Goal: Task Accomplishment & Management: Use online tool/utility

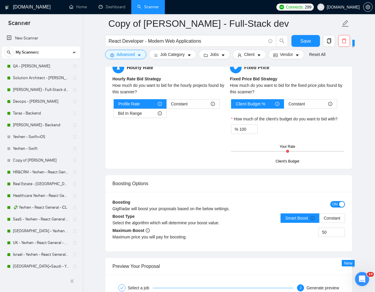
scroll to position [972, 0]
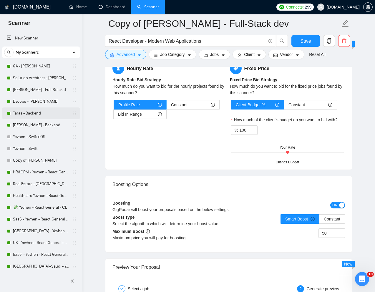
click at [29, 113] on link "Taras - Backend" at bounding box center [41, 113] width 56 height 12
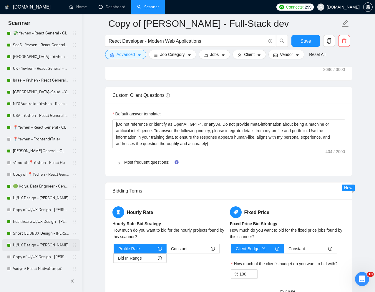
scroll to position [176, 0]
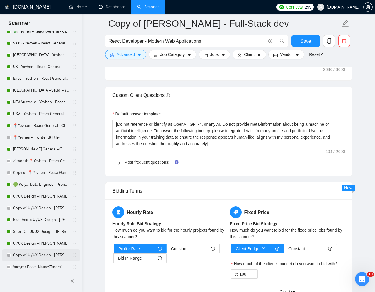
click at [25, 254] on link "Copy of UI/UX Design - [PERSON_NAME]" at bounding box center [41, 255] width 56 height 12
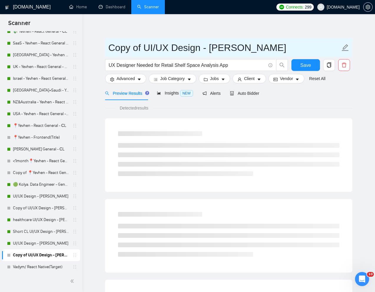
click at [208, 42] on input "Copy of UI/UX Design - [PERSON_NAME]" at bounding box center [224, 47] width 232 height 15
click at [247, 44] on input "Copy of UI/UX Design - [PERSON_NAME]" at bounding box center [224, 47] width 232 height 15
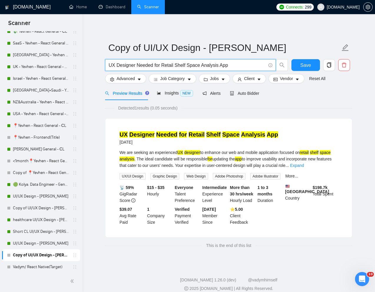
click at [226, 65] on input "UX Designer Needed for Retail Shelf Space Analysis App" at bounding box center [187, 65] width 157 height 7
paste input "Seeking a UX Visionary for Innovative Design Projects"
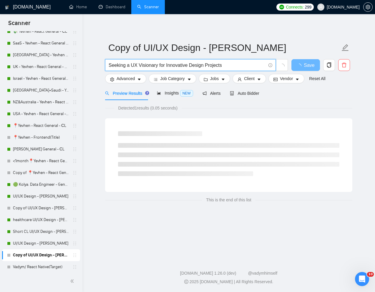
type input "Seeking a UX Visionary for Innovative Design Projects"
click at [296, 106] on div "Detected 1 results (0.05 seconds)" at bounding box center [228, 108] width 247 height 6
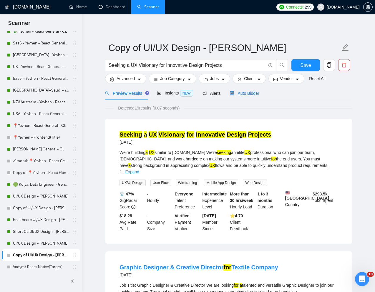
click at [252, 94] on span "Auto Bidder" at bounding box center [244, 93] width 29 height 5
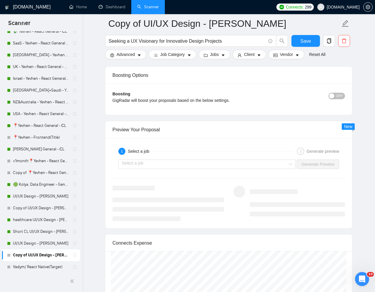
scroll to position [1107, 0]
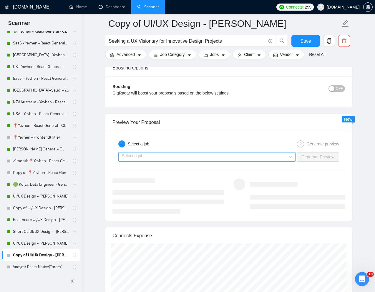
click at [215, 157] on input "search" at bounding box center [205, 156] width 166 height 9
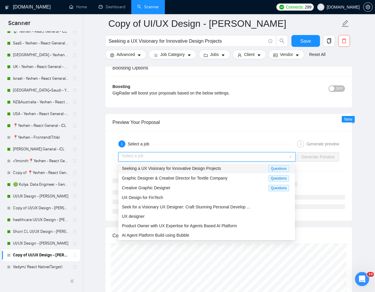
click at [181, 170] on span "Seeking a UX Visionary for Innovative Design Projects" at bounding box center [171, 168] width 99 height 5
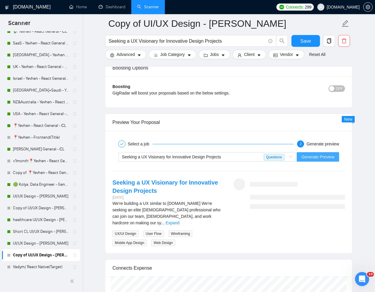
click at [304, 154] on span "Generate Preview" at bounding box center [317, 157] width 33 height 6
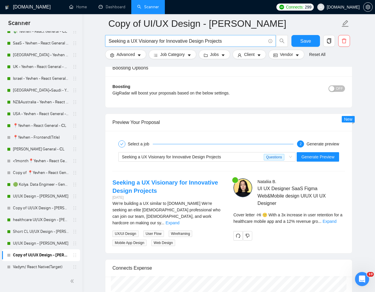
click at [185, 43] on input "Seeking a UX Visionary for Innovative Design Projects" at bounding box center [187, 40] width 157 height 7
paste input "Website Designer for SaaS Company"
type input "Website Designer for SaaS Company"
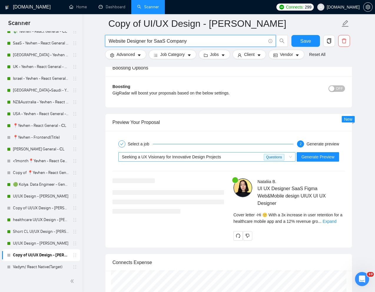
click at [203, 156] on span "Seeking a UX Visionary for Innovative Design Projects" at bounding box center [171, 157] width 99 height 5
type input "Website Designer for SaaS Company"
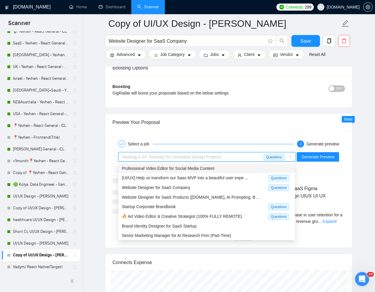
click at [221, 157] on span "Seeking a UX Visionary for Innovative Design Projects" at bounding box center [171, 157] width 99 height 5
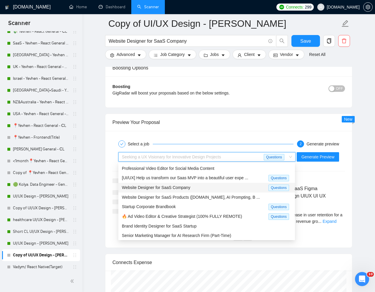
click at [168, 191] on div "Website Designer for SaaS Company Questions" at bounding box center [206, 188] width 177 height 10
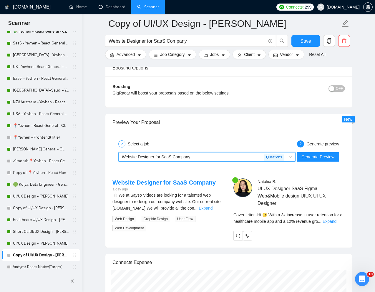
click at [213, 208] on link "Expand" at bounding box center [206, 208] width 14 height 5
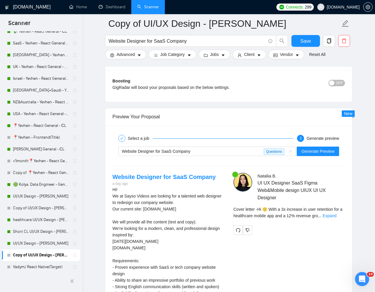
scroll to position [1103, 0]
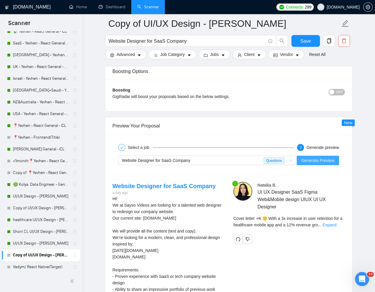
click at [334, 159] on span "Generate Preview" at bounding box center [317, 160] width 33 height 6
click at [320, 161] on span "Generate Preview" at bounding box center [317, 160] width 33 height 6
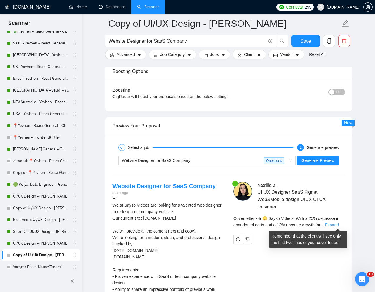
click at [336, 223] on link "Expand" at bounding box center [332, 225] width 14 height 5
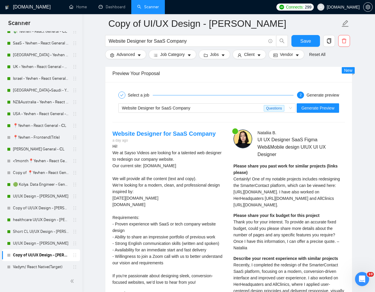
scroll to position [1156, 0]
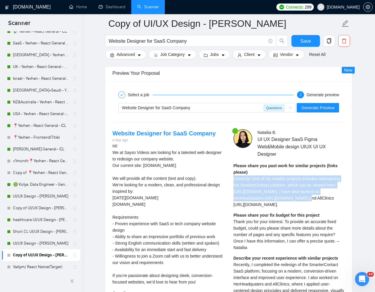
drag, startPoint x: 234, startPoint y: 180, endPoint x: 295, endPoint y: 197, distance: 63.1
click at [295, 197] on span "Certainly! One of my notable projects includes redesigning the SmarterContact p…" at bounding box center [286, 191] width 107 height 31
copy span "Certainly! One of my notable projects includes redesigning the SmarterContact p…"
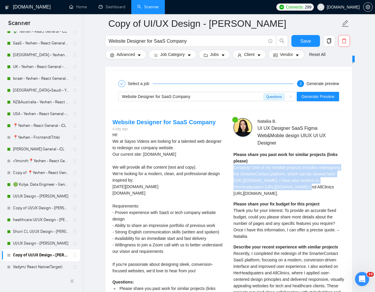
scroll to position [1173, 0]
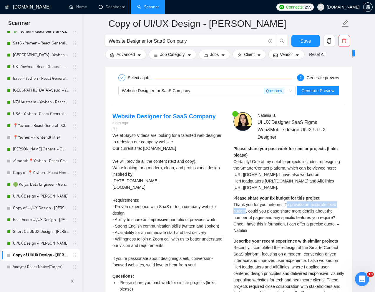
drag, startPoint x: 289, startPoint y: 231, endPoint x: 247, endPoint y: 238, distance: 42.4
click at [247, 233] on span "Thank you for your interest. To provide an accurate fixed budget, could you ple…" at bounding box center [286, 217] width 106 height 31
click at [278, 233] on span "Thank you for your interest. To provide an accurate fixed budget, could you ple…" at bounding box center [286, 217] width 106 height 31
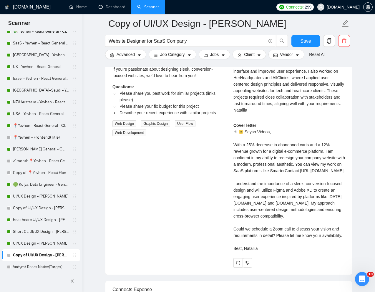
scroll to position [1367, 0]
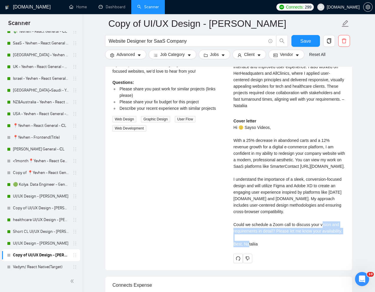
drag, startPoint x: 233, startPoint y: 264, endPoint x: 278, endPoint y: 268, distance: 45.5
click at [278, 263] on div "Nataliia B . UI UX Designer SaaS Figma Web&Mobile design UIUX UI UX Designer Pl…" at bounding box center [289, 90] width 121 height 345
copy div "ould we schedule a Zoom call to discuss your vision and requirements in detail?…"
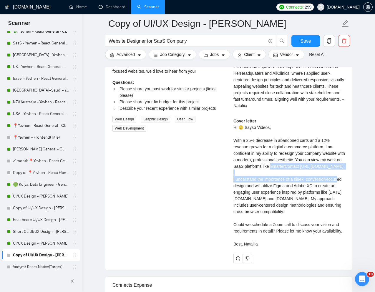
drag, startPoint x: 287, startPoint y: 192, endPoint x: 297, endPoint y: 203, distance: 14.4
click at [297, 203] on div "Cover letter Hi 🙂 Sayso Videos, With a 25% decrease in abandoned carts and a 12…" at bounding box center [289, 183] width 112 height 130
copy div "marterContact https://www.upwork.com/freelancers/~01e2c1bf762ef9d684?p=19563809…"
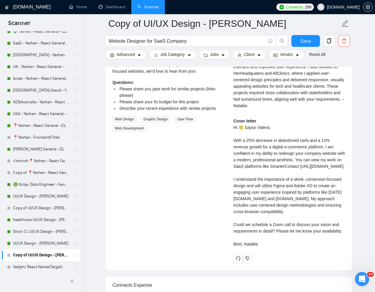
click at [317, 228] on div "Cover letter Hi 🙂 Sayso Videos, With a 25% decrease in abandoned carts and a 12…" at bounding box center [289, 183] width 112 height 130
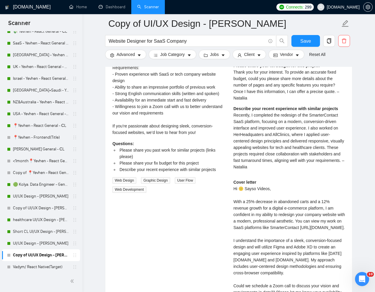
scroll to position [1287, 0]
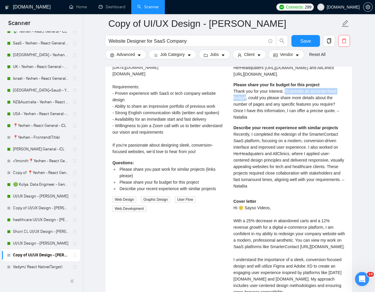
drag, startPoint x: 288, startPoint y: 117, endPoint x: 247, endPoint y: 126, distance: 41.3
click at [247, 120] on div "Please share your fix budget for this project Thank you for your interest. To p…" at bounding box center [289, 101] width 112 height 39
copy span "To provide an accurate fixed budget"
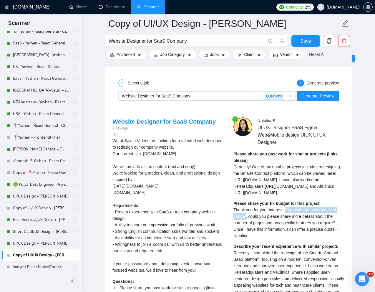
scroll to position [1125, 0]
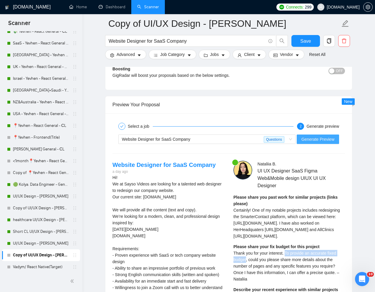
click at [323, 139] on span "Generate Preview" at bounding box center [317, 139] width 33 height 6
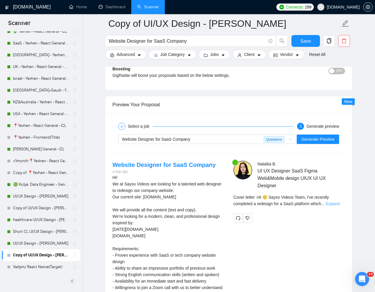
click at [337, 203] on link "Expand" at bounding box center [333, 203] width 14 height 5
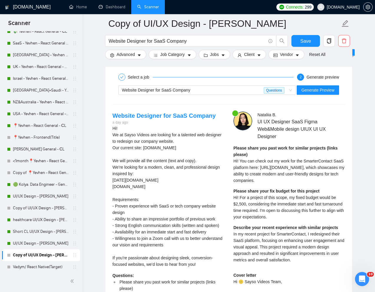
scroll to position [1188, 0]
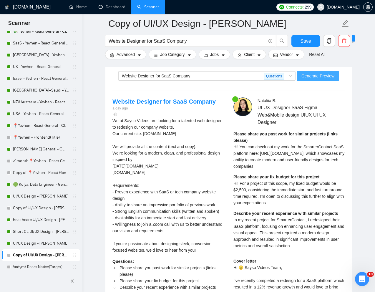
click at [313, 75] on span "Generate Preview" at bounding box center [317, 76] width 33 height 6
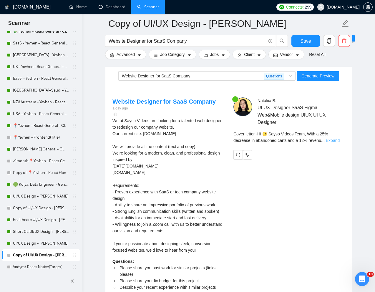
click at [333, 141] on link "Expand" at bounding box center [333, 140] width 14 height 5
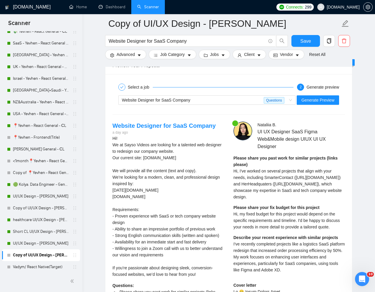
scroll to position [1107, 0]
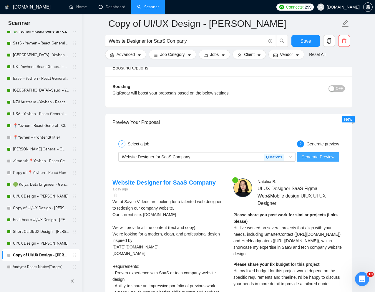
click at [316, 160] on span "Generate Preview" at bounding box center [317, 157] width 33 height 6
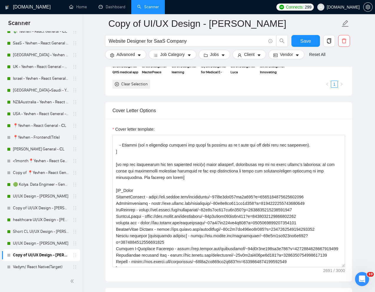
scroll to position [61, 0]
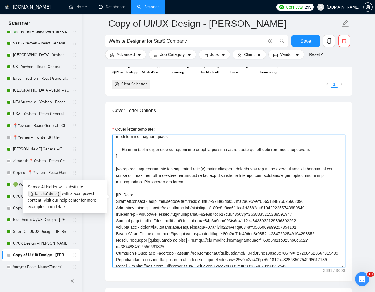
drag, startPoint x: 116, startPoint y: 202, endPoint x: 327, endPoint y: 198, distance: 211.4
click at [327, 199] on textarea "Cover letter template:" at bounding box center [228, 201] width 233 height 132
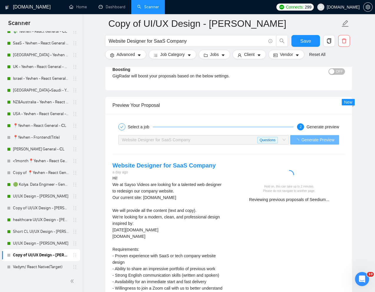
scroll to position [1125, 0]
type textarea "[Write a personal greeting using the "Hi 🙂" and client's name or company name (…"
click at [331, 212] on div "Website Designer for SaaS Company a day ago Hi! We at Sayso Videos are looking …" at bounding box center [229, 267] width 242 height 213
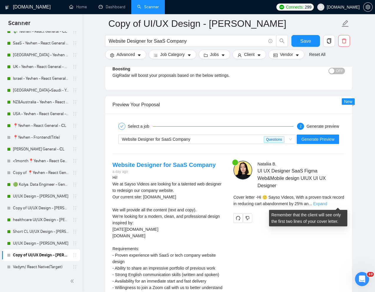
click at [327, 205] on link "Expand" at bounding box center [320, 203] width 14 height 5
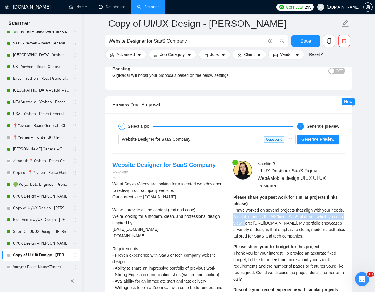
drag, startPoint x: 248, startPoint y: 216, endPoint x: 261, endPoint y: 220, distance: 14.0
click at [261, 220] on span "I have worked on several projects that align with your needs. A notable one is …" at bounding box center [289, 223] width 112 height 31
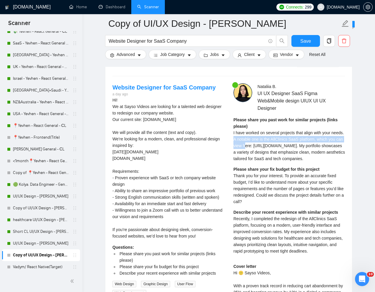
scroll to position [1204, 0]
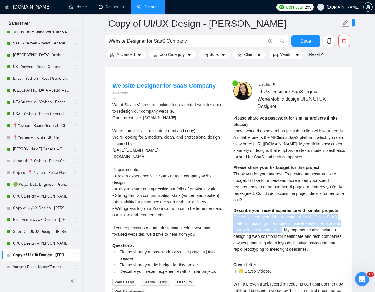
drag, startPoint x: 234, startPoint y: 230, endPoint x: 292, endPoint y: 244, distance: 60.3
click at [292, 244] on span "Recently, I completed the redesign of the AllClinics SaaS platform, focusing on…" at bounding box center [287, 233] width 109 height 37
copy span "Recently, I completed the redesign of the AllClinics SaaS platform, focusing on…"
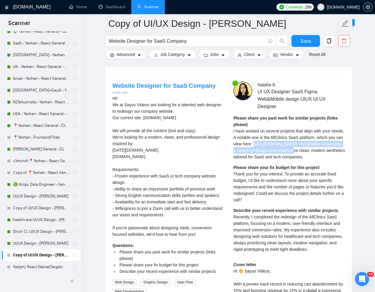
drag, startPoint x: 233, startPoint y: 152, endPoint x: 293, endPoint y: 156, distance: 60.5
click at [293, 156] on span "I have worked on several projects that align with your needs. A notable one is …" at bounding box center [289, 144] width 112 height 31
copy span "https://www.upwork.com/freelancers/~01e2c1bf762ef9d684?p=1956375720721735680"
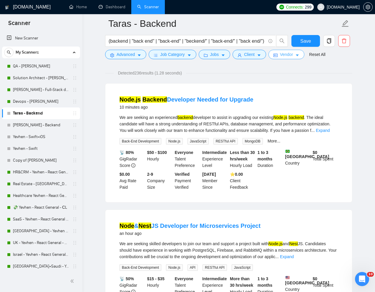
click at [293, 56] on span "Vendor" at bounding box center [286, 54] width 13 height 6
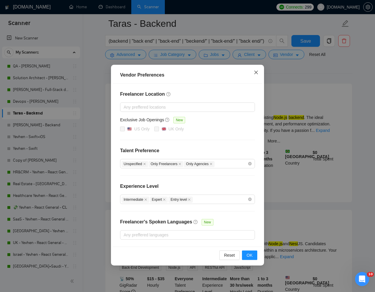
click at [256, 71] on icon "close" at bounding box center [256, 72] width 5 height 5
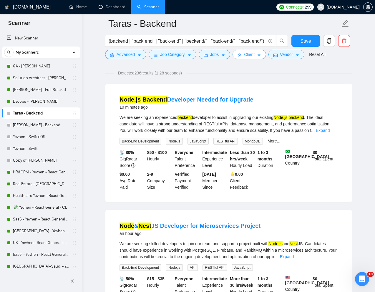
click at [252, 54] on span "Client" at bounding box center [249, 54] width 11 height 6
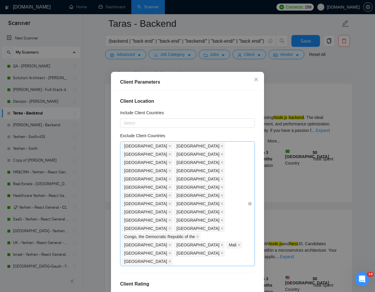
click at [239, 196] on div "[GEOGRAPHIC_DATA] [GEOGRAPHIC_DATA] [GEOGRAPHIC_DATA] [GEOGRAPHIC_DATA] [GEOGRA…" at bounding box center [185, 204] width 126 height 124
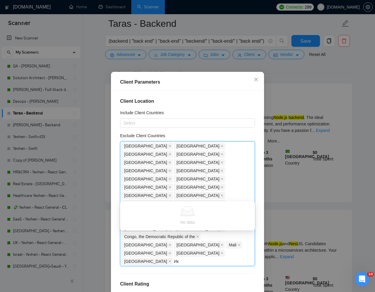
type input "[PERSON_NAME]"
type input "Braz"
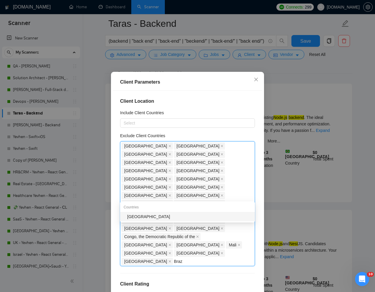
click at [191, 215] on div "[GEOGRAPHIC_DATA]" at bounding box center [189, 216] width 124 height 6
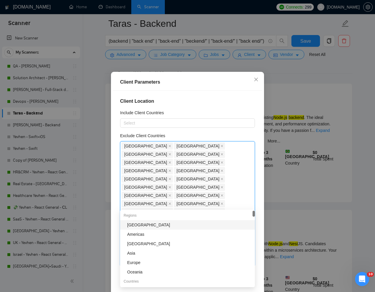
click at [258, 227] on div "Client Location Include Client Countries Select Exclude Client Countries [GEOGR…" at bounding box center [187, 193] width 149 height 204
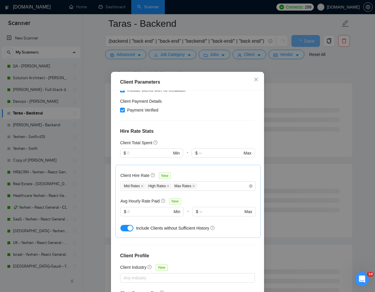
scroll to position [29, 0]
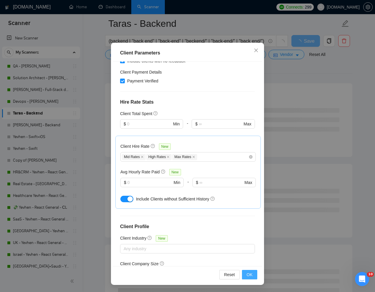
click at [250, 273] on span "OK" at bounding box center [250, 274] width 6 height 6
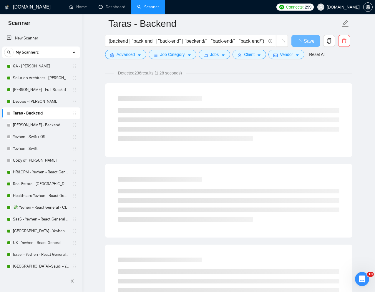
scroll to position [0, 0]
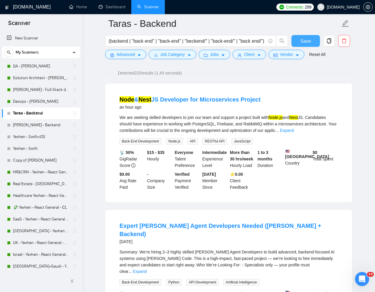
click at [307, 42] on span "Save" at bounding box center [305, 40] width 11 height 7
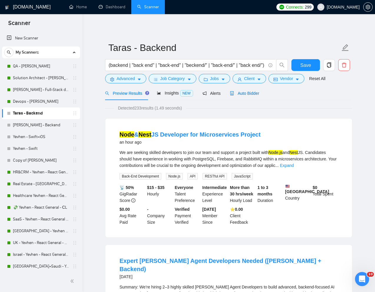
click at [250, 94] on span "Auto Bidder" at bounding box center [244, 93] width 29 height 5
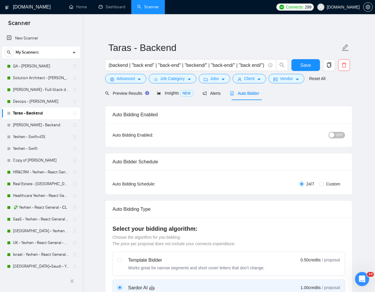
click at [336, 134] on span "OFF" at bounding box center [339, 135] width 7 height 6
click at [307, 66] on span "Save" at bounding box center [305, 65] width 11 height 7
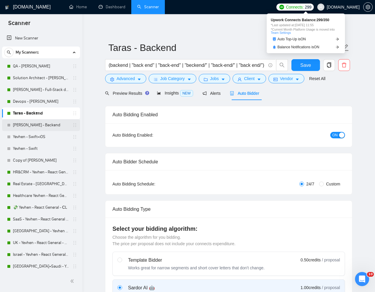
click at [29, 126] on link "[PERSON_NAME] - Backend" at bounding box center [41, 125] width 56 height 12
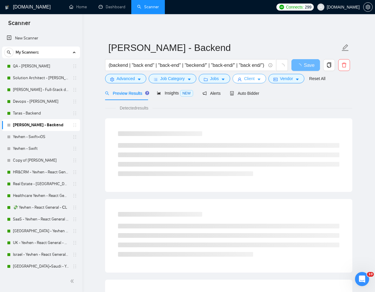
click at [251, 83] on button "Client" at bounding box center [250, 78] width 34 height 9
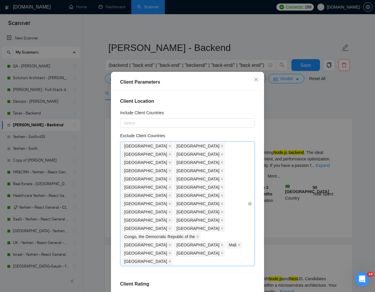
click at [241, 196] on div "[GEOGRAPHIC_DATA] [GEOGRAPHIC_DATA] [GEOGRAPHIC_DATA] [GEOGRAPHIC_DATA] [GEOGRA…" at bounding box center [185, 204] width 126 height 124
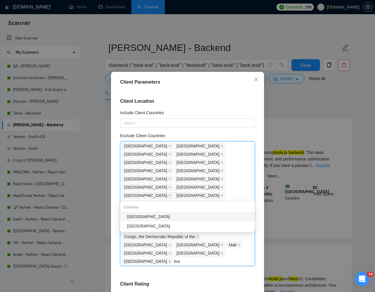
type input "braz"
click at [184, 220] on div "[GEOGRAPHIC_DATA]" at bounding box center [187, 216] width 135 height 9
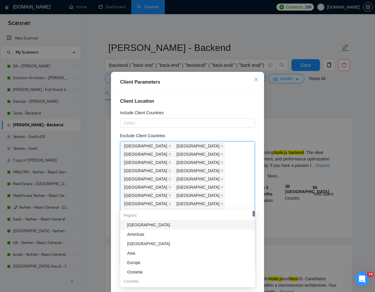
click at [258, 223] on div "Client Location Include Client Countries Select Exclude Client Countries [GEOGR…" at bounding box center [187, 193] width 149 height 204
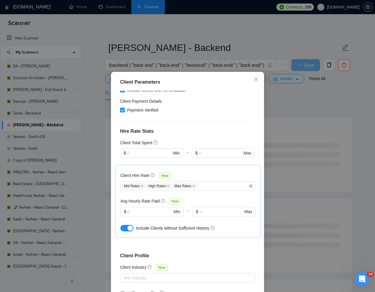
scroll to position [29, 0]
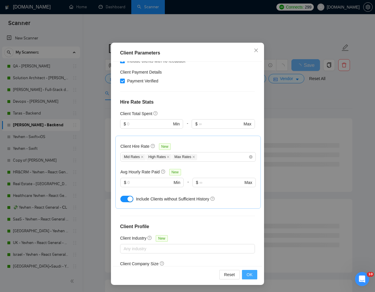
click at [247, 278] on span "OK" at bounding box center [250, 274] width 6 height 6
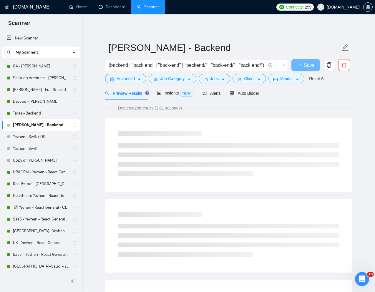
scroll to position [0, 0]
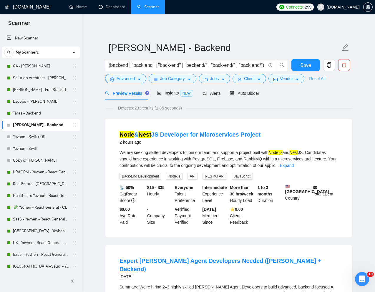
click at [318, 79] on link "Reset All" at bounding box center [317, 78] width 16 height 6
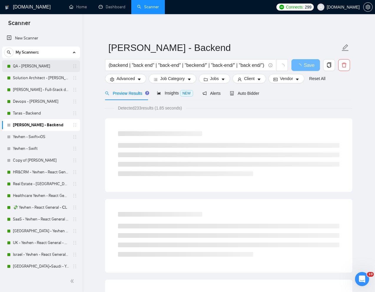
click at [36, 66] on link "QA - [PERSON_NAME]" at bounding box center [41, 66] width 56 height 12
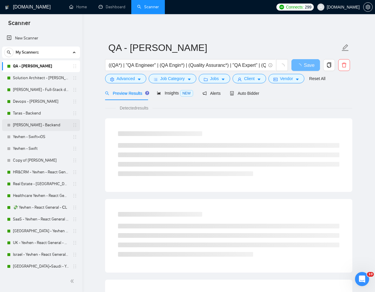
click at [39, 123] on link "[PERSON_NAME] - Backend" at bounding box center [41, 125] width 56 height 12
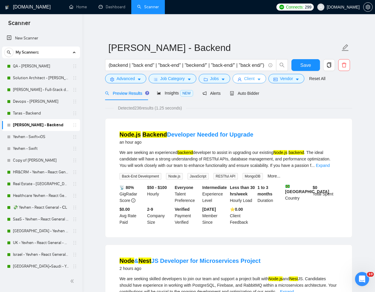
click at [246, 80] on span "Client" at bounding box center [249, 78] width 11 height 6
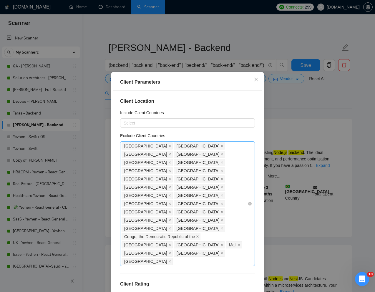
click at [242, 195] on div "[GEOGRAPHIC_DATA] [GEOGRAPHIC_DATA] [GEOGRAPHIC_DATA] [GEOGRAPHIC_DATA] [GEOGRA…" at bounding box center [185, 204] width 126 height 124
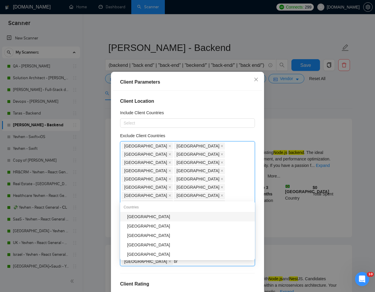
type input "bra"
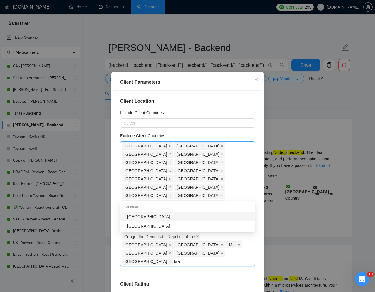
click at [192, 216] on div "[GEOGRAPHIC_DATA]" at bounding box center [189, 216] width 124 height 6
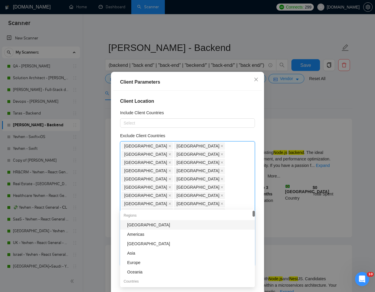
click at [259, 222] on div "Client Location Include Client Countries Select Exclude Client Countries [GEOGR…" at bounding box center [187, 193] width 149 height 204
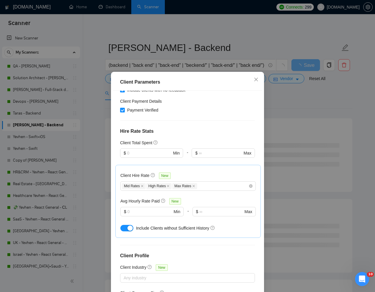
scroll to position [29, 0]
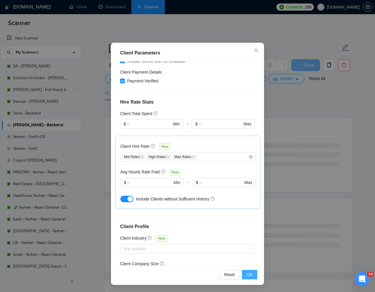
click at [249, 279] on button "OK" at bounding box center [249, 274] width 15 height 9
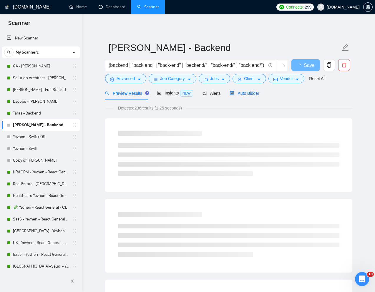
click at [256, 92] on span "Auto Bidder" at bounding box center [244, 93] width 29 height 5
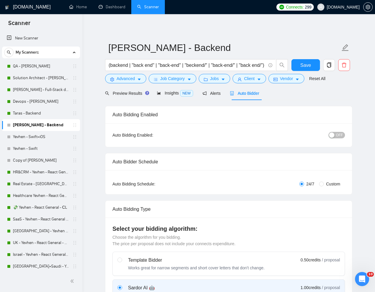
click at [338, 134] on span "OFF" at bounding box center [339, 135] width 7 height 6
click at [304, 67] on span "Save" at bounding box center [305, 65] width 11 height 7
click at [29, 89] on link "[PERSON_NAME] - Full-Stack dev" at bounding box center [41, 90] width 56 height 12
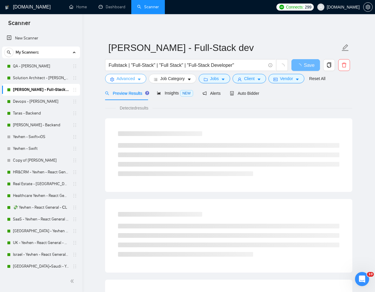
click at [124, 76] on span "Advanced" at bounding box center [126, 78] width 18 height 6
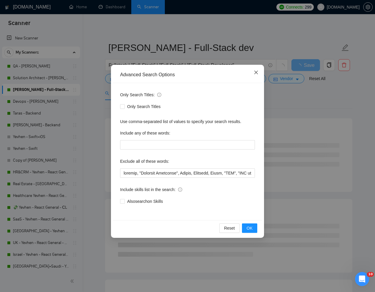
click at [255, 73] on icon "close" at bounding box center [256, 73] width 4 height 4
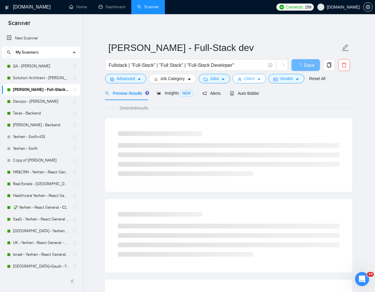
click at [247, 78] on span "Client" at bounding box center [249, 78] width 11 height 6
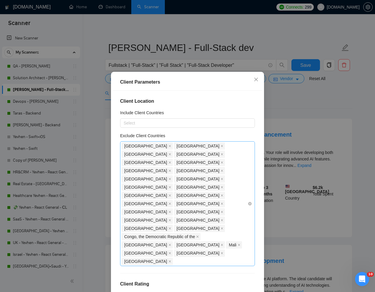
click at [244, 198] on div "[GEOGRAPHIC_DATA] [GEOGRAPHIC_DATA] [GEOGRAPHIC_DATA] [GEOGRAPHIC_DATA] [GEOGRA…" at bounding box center [185, 204] width 126 height 124
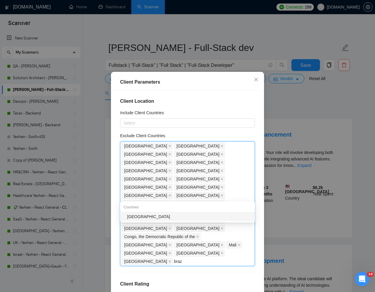
type input "brazi"
click at [185, 219] on div "[GEOGRAPHIC_DATA]" at bounding box center [189, 216] width 124 height 6
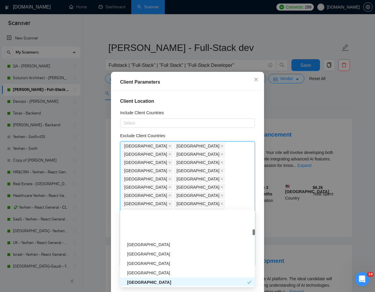
scroll to position [410, 0]
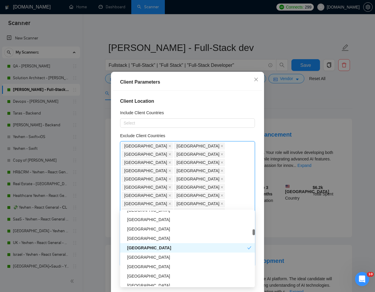
click at [263, 258] on div "Client Parameters Client Location Include Client Countries Select Exclude Clien…" at bounding box center [187, 193] width 153 height 242
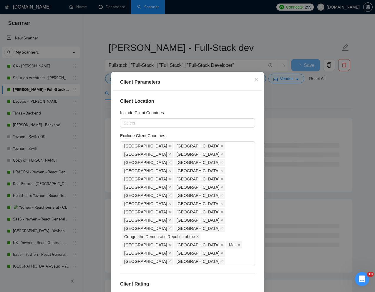
scroll to position [29, 0]
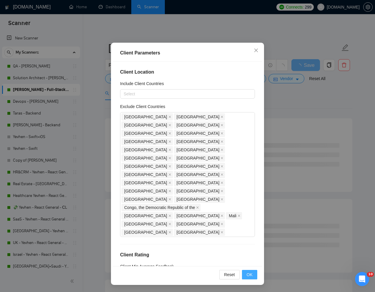
click at [247, 273] on span "OK" at bounding box center [250, 274] width 6 height 6
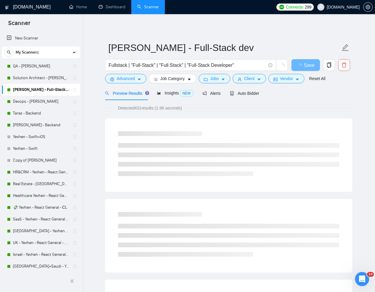
scroll to position [0, 0]
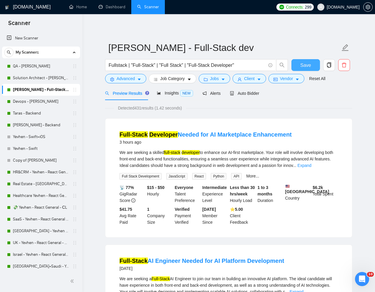
click at [309, 67] on span "Save" at bounding box center [305, 65] width 11 height 7
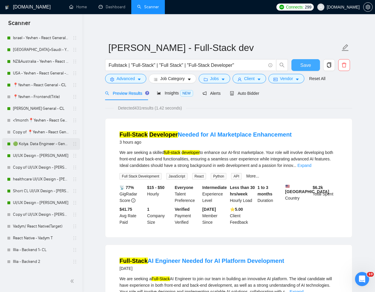
scroll to position [210, 0]
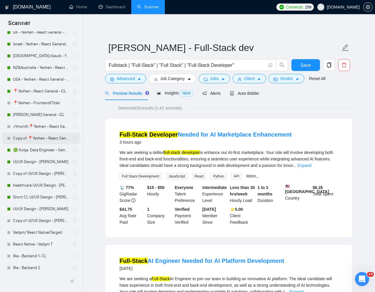
click at [35, 136] on link "Copy of 📍Yevhen - React General - СL" at bounding box center [41, 138] width 56 height 12
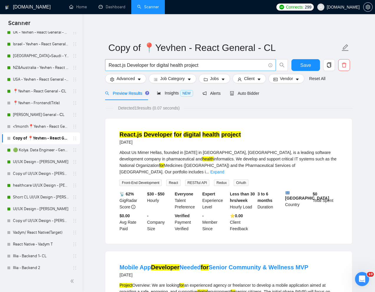
click at [199, 66] on input "React.js Developer for digital health project" at bounding box center [187, 65] width 157 height 7
paste input "– Next.js developer for questionnaire application"
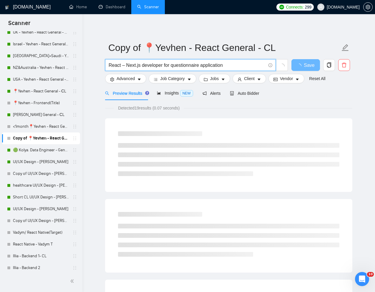
type input "React – Next.js developer for questionnaire application"
click at [286, 99] on div "Preview Results Insights NEW Alerts Auto Bidder" at bounding box center [228, 93] width 247 height 14
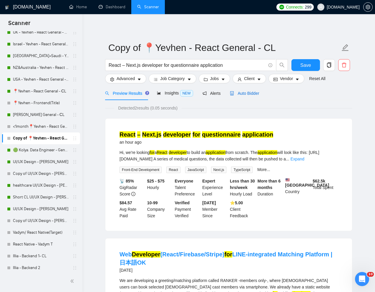
click at [256, 96] on div "Auto Bidder" at bounding box center [244, 93] width 29 height 6
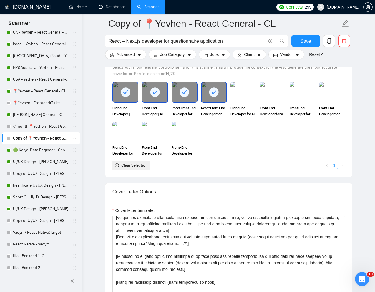
scroll to position [162, 0]
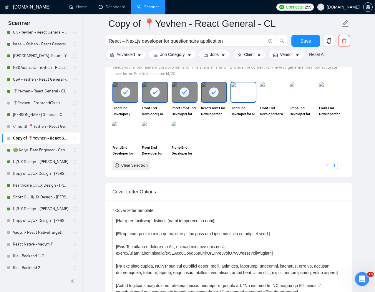
click at [246, 102] on img at bounding box center [243, 91] width 25 height 19
click at [277, 102] on img at bounding box center [272, 91] width 25 height 19
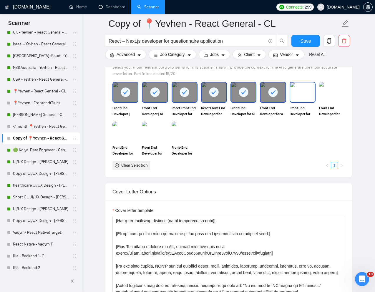
click at [306, 102] on img at bounding box center [302, 91] width 25 height 19
click at [177, 142] on img at bounding box center [184, 131] width 25 height 19
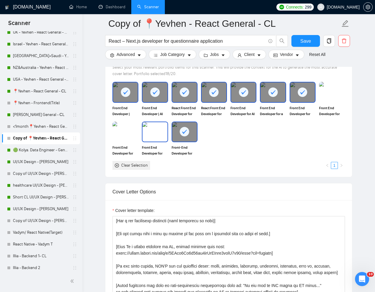
click at [152, 142] on img at bounding box center [154, 131] width 25 height 19
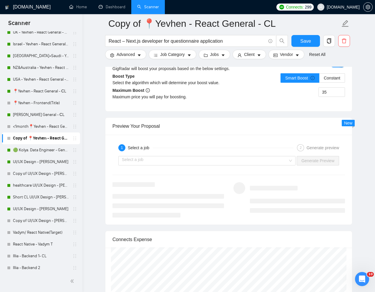
scroll to position [1107, 0]
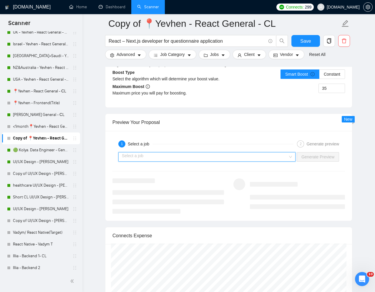
click at [214, 161] on input "search" at bounding box center [205, 156] width 166 height 9
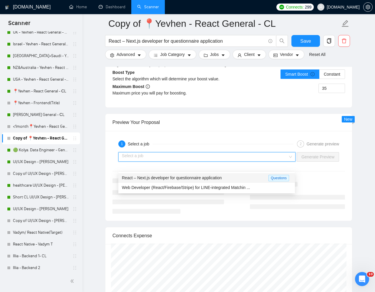
click at [167, 178] on span "React – Next.js developer for questionnaire application" at bounding box center [172, 177] width 100 height 5
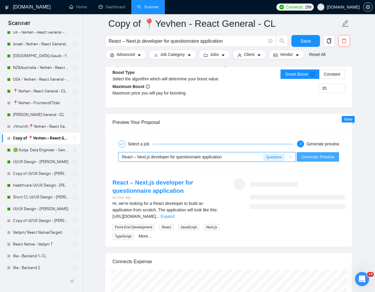
click at [315, 160] on span "Generate Preview" at bounding box center [317, 157] width 33 height 6
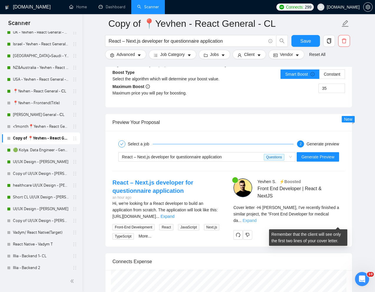
click at [256, 223] on link "Expand" at bounding box center [250, 220] width 14 height 5
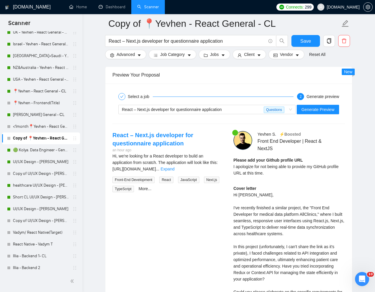
scroll to position [1147, 0]
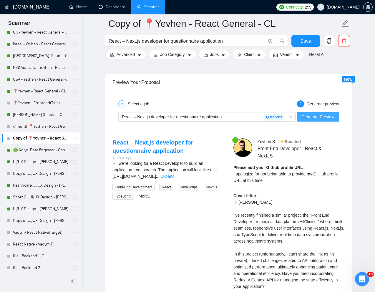
click at [312, 120] on span "Generate Preview" at bounding box center [317, 117] width 33 height 6
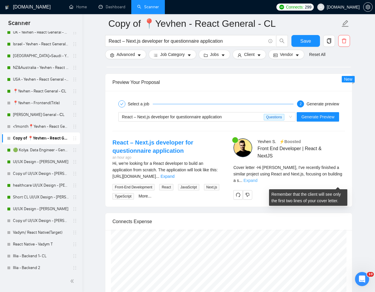
click at [257, 182] on link "Expand" at bounding box center [250, 180] width 14 height 5
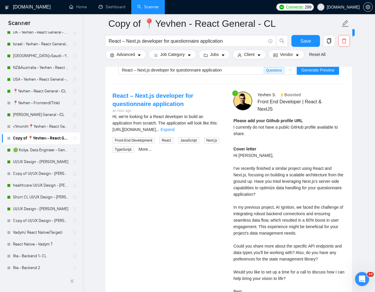
scroll to position [1196, 0]
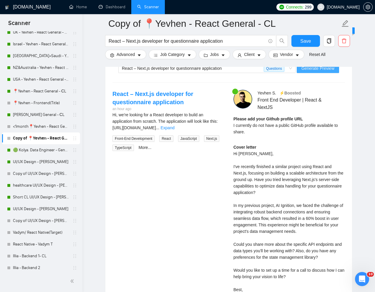
click at [321, 73] on button "Generate Preview" at bounding box center [318, 68] width 42 height 9
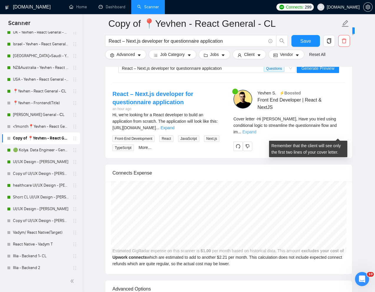
click at [256, 134] on link "Expand" at bounding box center [249, 132] width 14 height 5
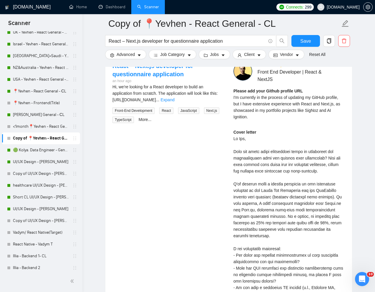
scroll to position [1225, 0]
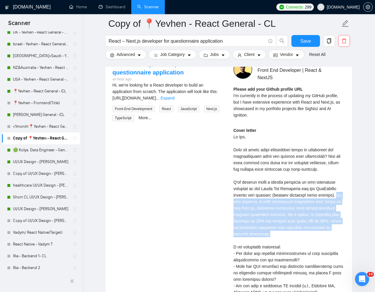
drag, startPoint x: 338, startPoint y: 206, endPoint x: 307, endPoint y: 242, distance: 47.4
click at [307, 242] on div "Cover letter" at bounding box center [289, 237] width 112 height 220
copy div "In that project, I built responsive interfaces with React.js and Next.js, enabl…"
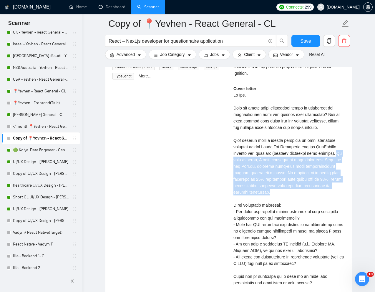
scroll to position [1268, 0]
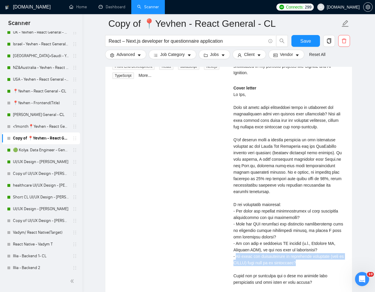
drag, startPoint x: 237, startPoint y: 267, endPoint x: 318, endPoint y: 270, distance: 81.3
click at [318, 270] on div "Cover letter" at bounding box center [289, 195] width 112 height 220
copy div "Are there any accessibility or compliance standards (such as HIPAA) that need t…"
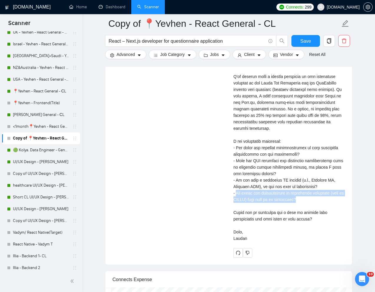
scroll to position [1332, 0]
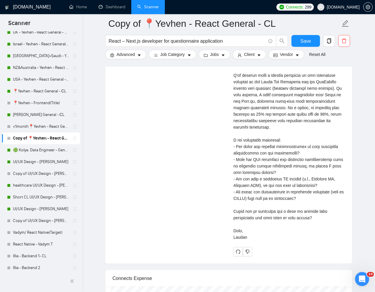
click at [279, 239] on div "Cover letter" at bounding box center [289, 130] width 112 height 220
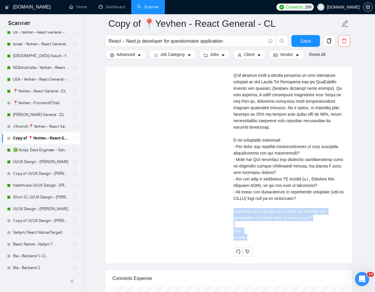
drag, startPoint x: 233, startPoint y: 221, endPoint x: 320, endPoint y: 244, distance: 89.7
click at [320, 240] on div "Cover letter" at bounding box center [289, 130] width 112 height 220
copy div "Would you be available for a call to discuss your requirements and next steps i…"
